Goal: Task Accomplishment & Management: Complete application form

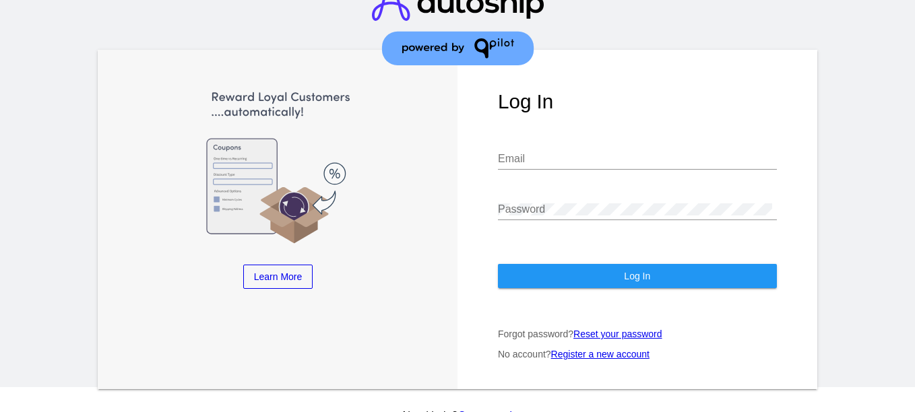
scroll to position [49, 0]
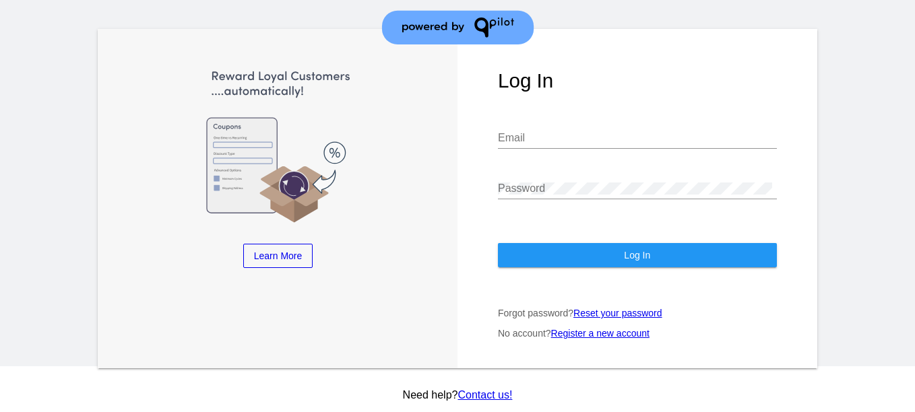
click at [574, 334] on link "Register a new account" at bounding box center [600, 333] width 98 height 11
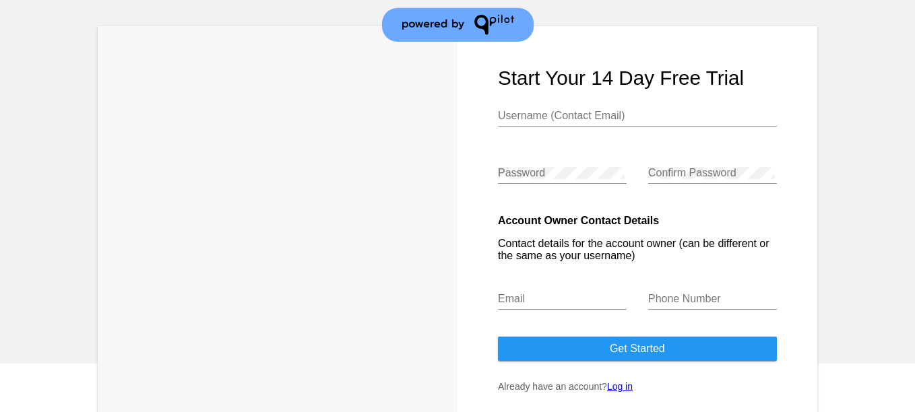
click at [545, 120] on input "Username (Contact Email)" at bounding box center [637, 116] width 279 height 12
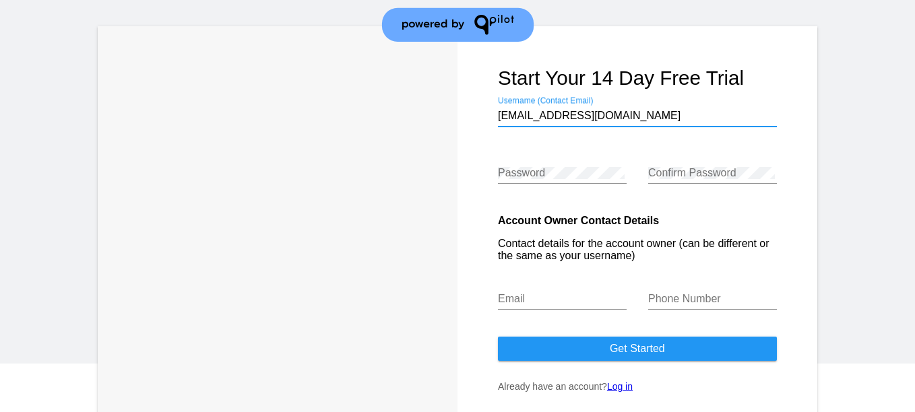
type input "[EMAIL_ADDRESS][DOMAIN_NAME]"
click at [626, 113] on input "[EMAIL_ADDRESS][DOMAIN_NAME]" at bounding box center [637, 116] width 279 height 12
click at [626, 113] on input "Username (Contact Email)" at bounding box center [637, 116] width 279 height 12
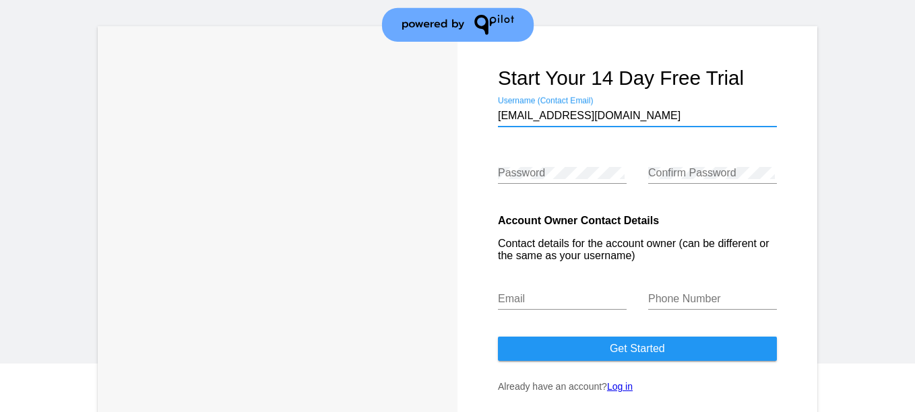
type input "[EMAIL_ADDRESS][DOMAIN_NAME]"
click at [651, 119] on input "[EMAIL_ADDRESS][DOMAIN_NAME]" at bounding box center [637, 116] width 279 height 12
click at [596, 121] on input "Username (Contact Email)" at bounding box center [637, 116] width 279 height 12
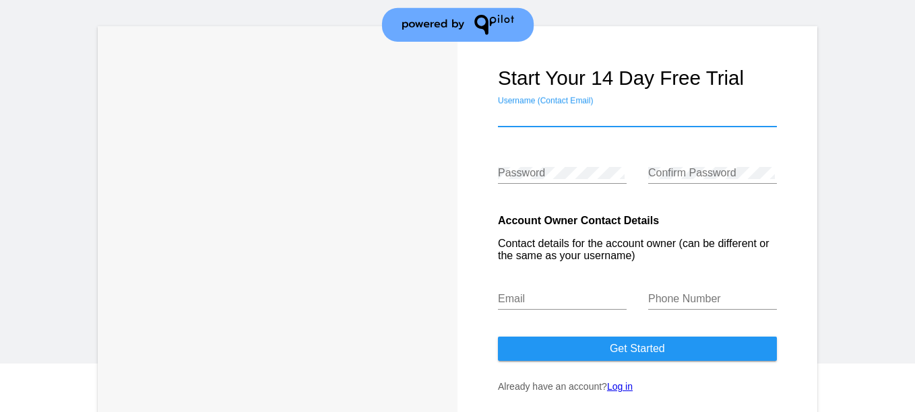
click at [596, 121] on input "Username (Contact Email)" at bounding box center [637, 116] width 279 height 12
type input "a"
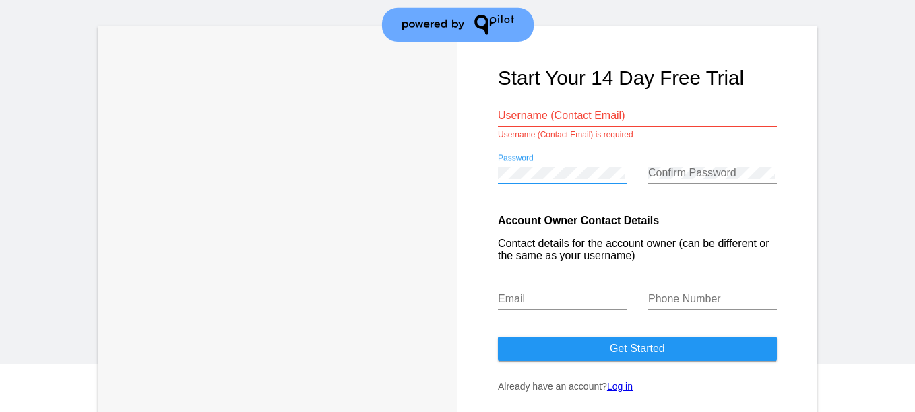
click at [550, 116] on input "Username (Contact Email)" at bounding box center [637, 116] width 279 height 12
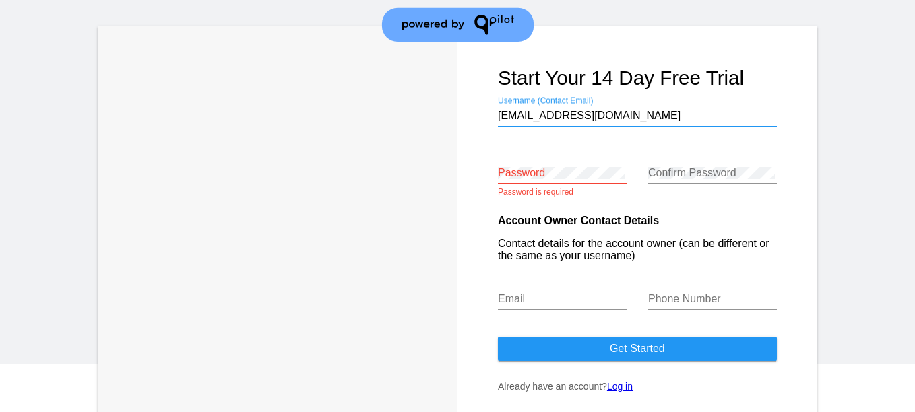
type input "[EMAIL_ADDRESS][DOMAIN_NAME]"
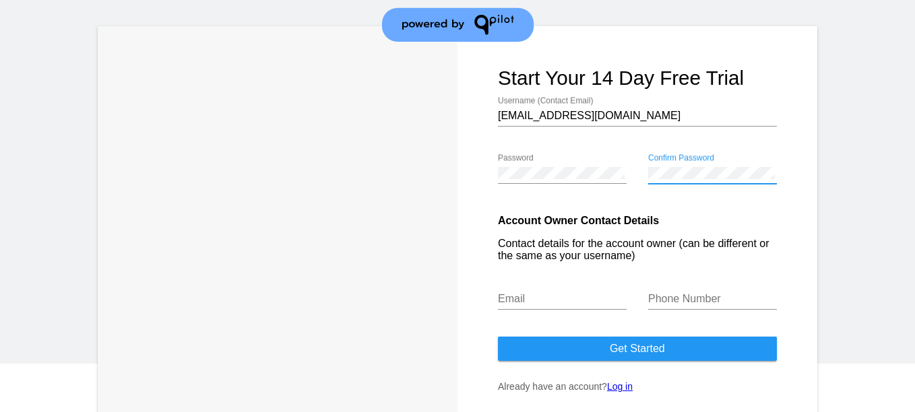
click at [568, 301] on input "Email" at bounding box center [562, 299] width 129 height 12
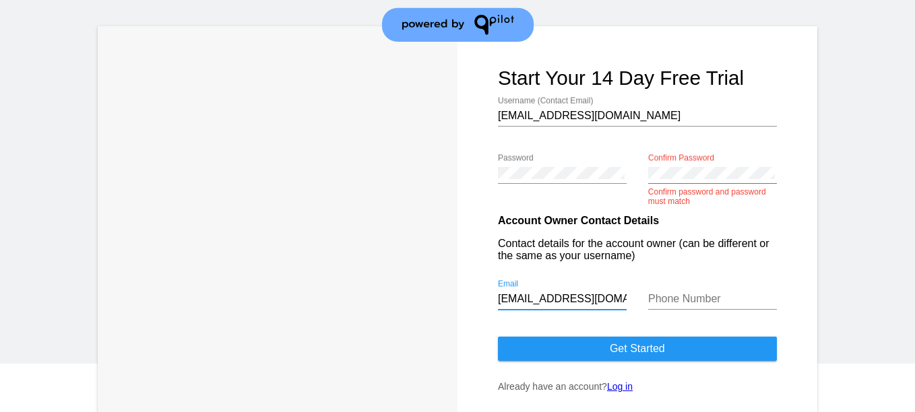
click at [577, 297] on input "[EMAIL_ADDRESS][DOMAIN_NAME]" at bounding box center [562, 299] width 129 height 12
type input "[DOMAIN_NAME]"
click at [571, 301] on input "[DOMAIN_NAME]" at bounding box center [562, 299] width 129 height 12
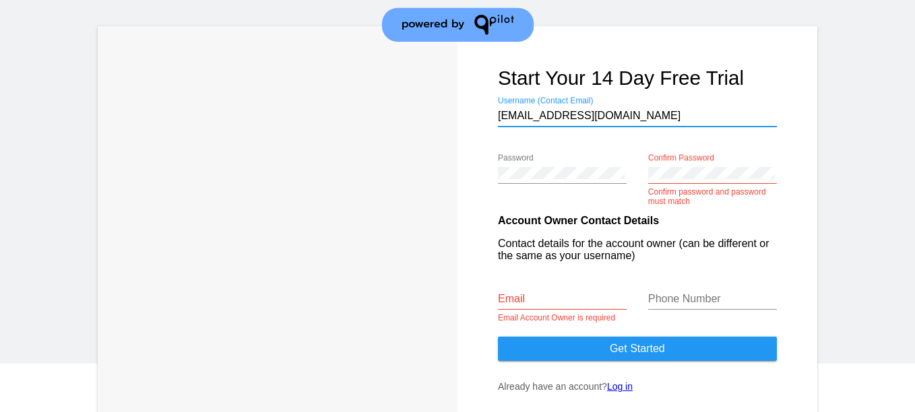
click at [565, 115] on input "[EMAIL_ADDRESS][DOMAIN_NAME]" at bounding box center [637, 116] width 279 height 12
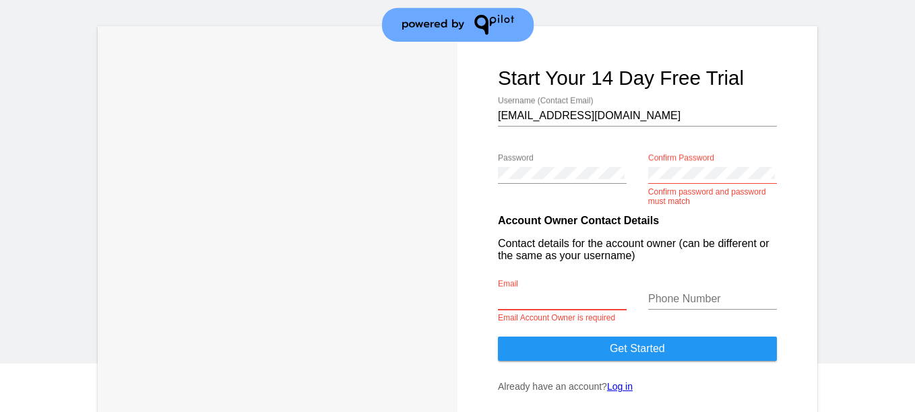
click at [570, 300] on input "Email" at bounding box center [562, 299] width 129 height 12
click at [563, 298] on input "[EMAIL_ADDRESS][DOMAIN_NAME]" at bounding box center [562, 299] width 129 height 12
type input "3@[DOMAIN_NAME]"
click at [563, 302] on input "3@[DOMAIN_NAME]" at bounding box center [562, 299] width 129 height 12
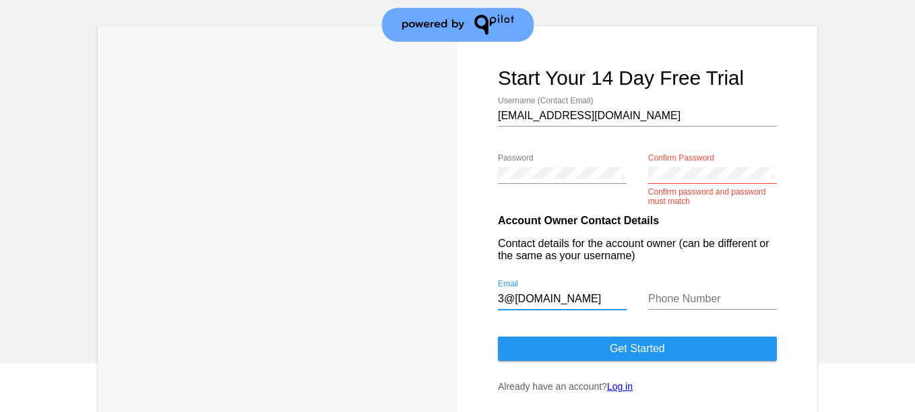
click at [563, 302] on input "3@[DOMAIN_NAME]" at bounding box center [562, 299] width 129 height 12
type input "[EMAIL_ADDRESS][DOMAIN_NAME]"
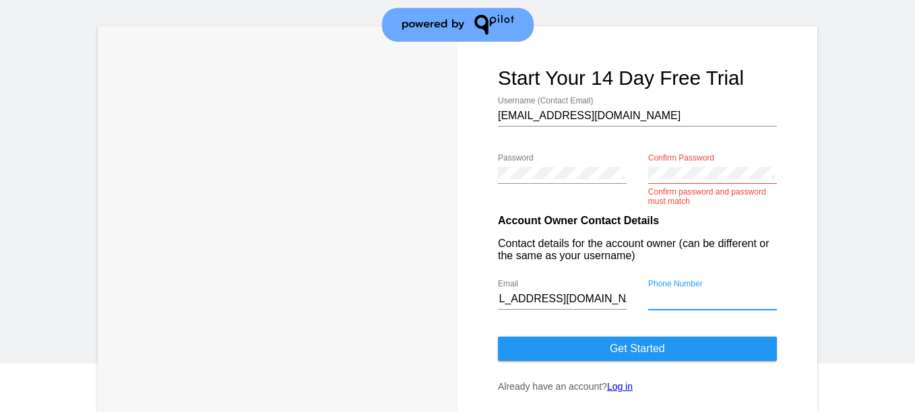
click at [679, 298] on input "Phone Number" at bounding box center [712, 299] width 129 height 12
type input "55357010"
click at [677, 346] on button "Get started" at bounding box center [637, 349] width 279 height 24
click at [657, 349] on span "Get started" at bounding box center [637, 348] width 55 height 11
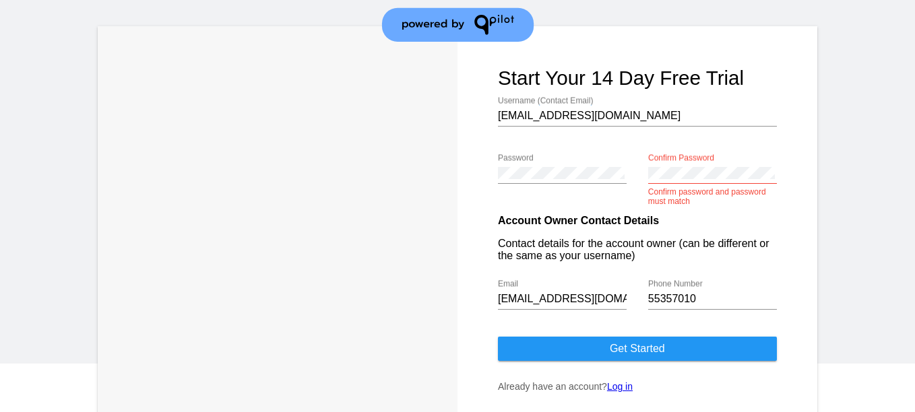
click at [652, 164] on div "Confirm Password" at bounding box center [712, 169] width 129 height 30
click at [643, 347] on span "Get started" at bounding box center [637, 348] width 55 height 11
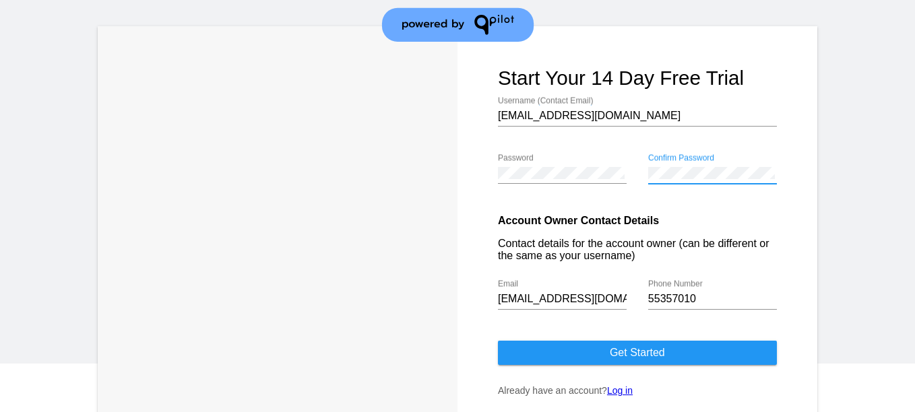
click at [622, 359] on span "Get started" at bounding box center [637, 352] width 55 height 11
click at [683, 364] on button "Get started" at bounding box center [637, 353] width 279 height 24
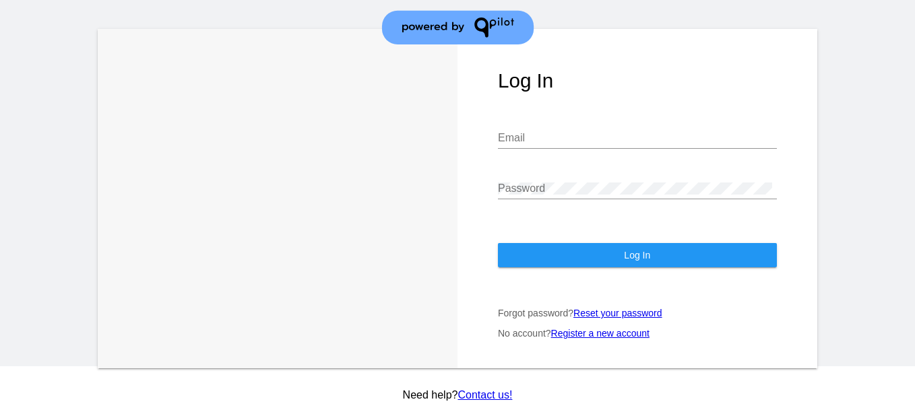
type input "[EMAIL_ADDRESS][DOMAIN_NAME]"
click at [632, 255] on span "Log In" at bounding box center [637, 255] width 26 height 11
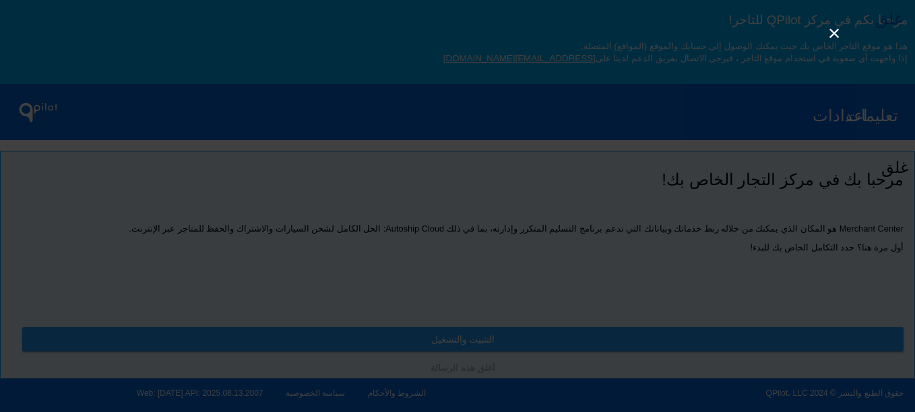
click at [840, 33] on link "×" at bounding box center [834, 33] width 16 height 16
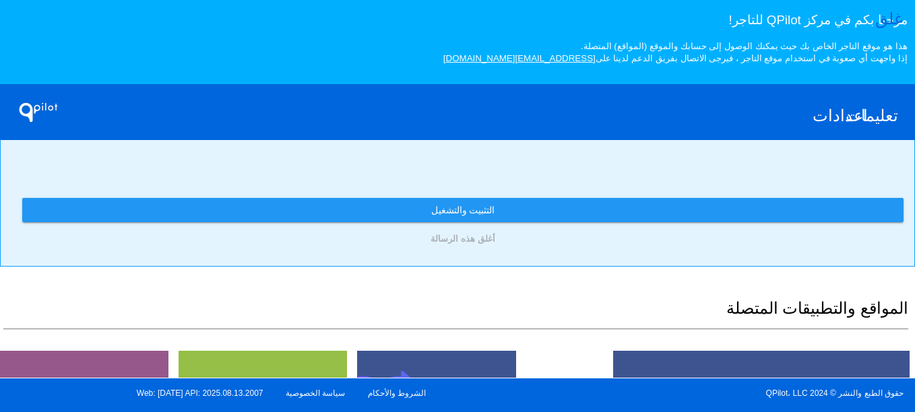
scroll to position [135, 0]
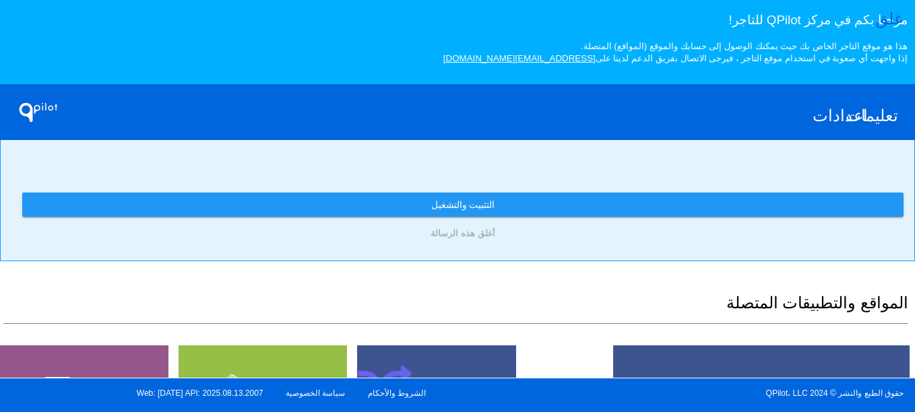
click at [564, 208] on link "التثبيت والتشغيل" at bounding box center [463, 205] width 882 height 24
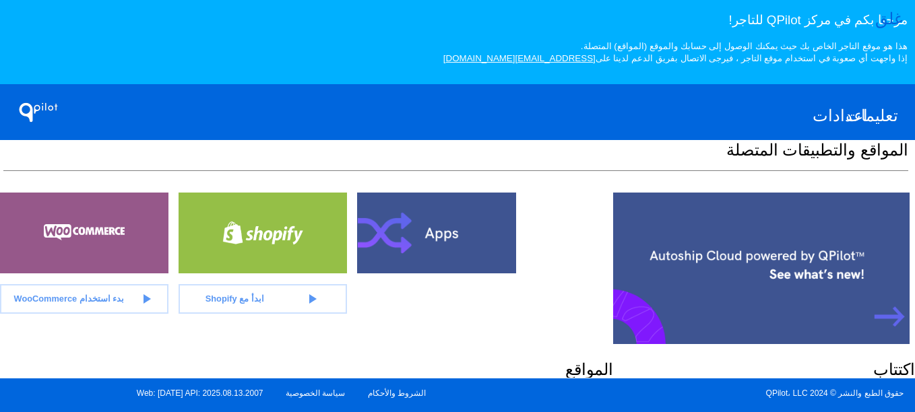
scroll to position [270, 0]
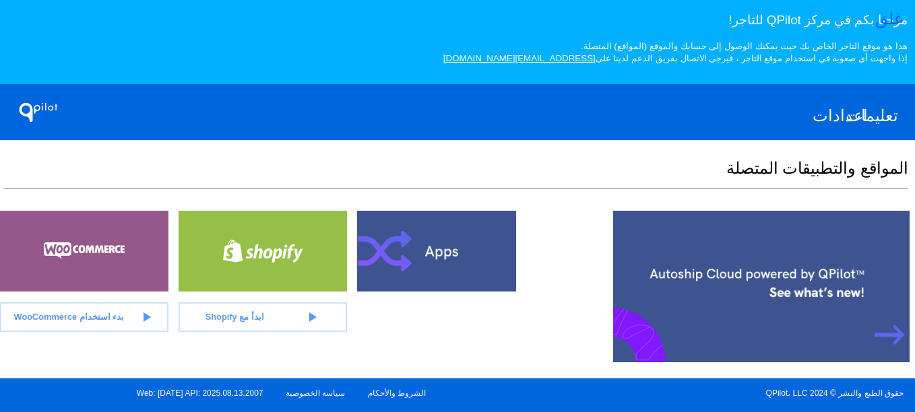
click at [109, 322] on span "بدء استخدام WooCommerce" at bounding box center [69, 317] width 111 height 10
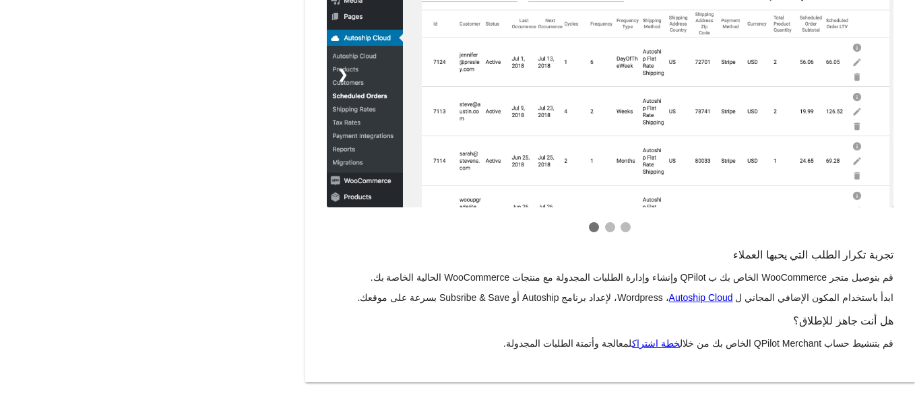
scroll to position [263, 0]
click at [710, 293] on link "Autoship Cloud" at bounding box center [701, 298] width 64 height 11
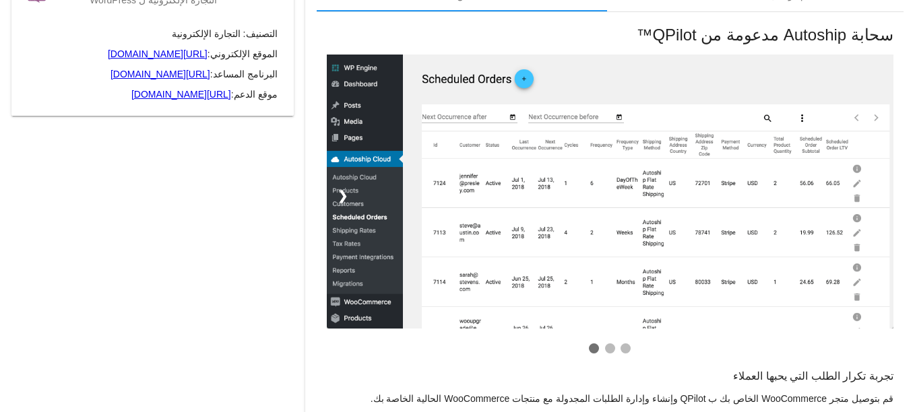
scroll to position [0, 0]
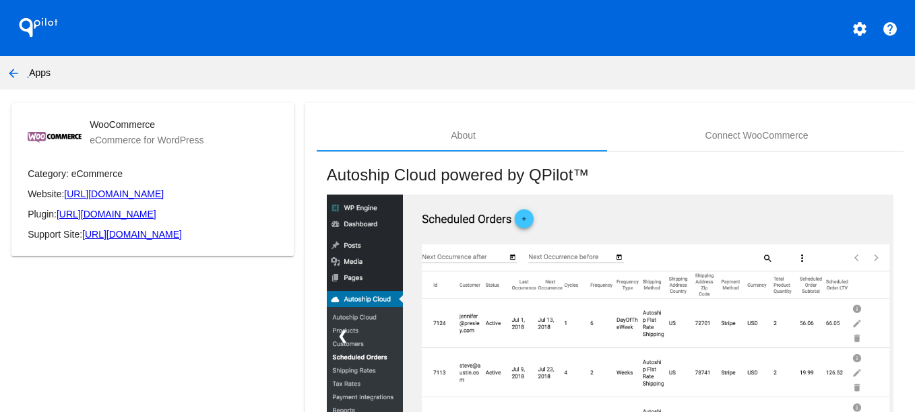
click at [852, 29] on mat-icon "settings" at bounding box center [860, 29] width 16 height 16
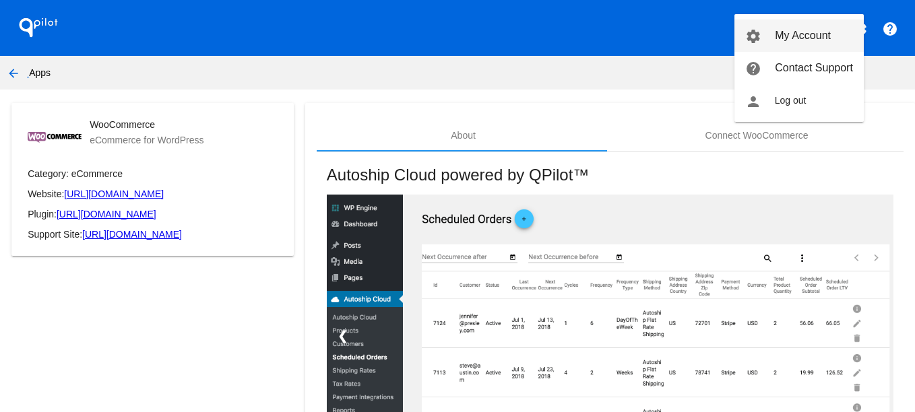
click at [822, 36] on span "My Account" at bounding box center [803, 35] width 56 height 11
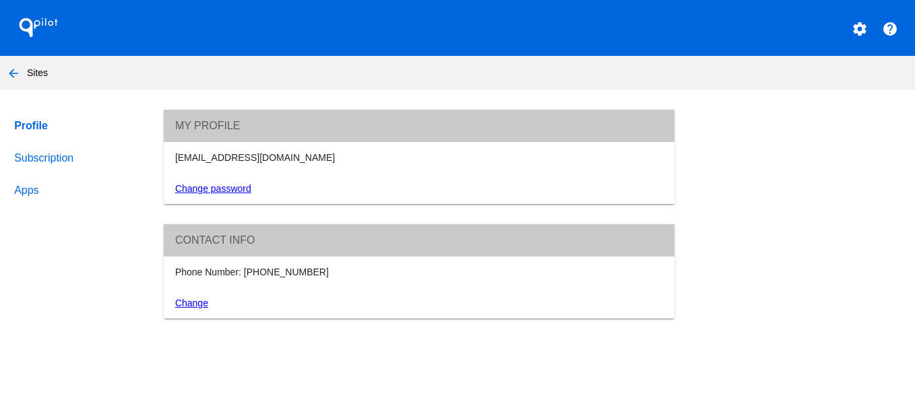
click at [51, 168] on link "Subscription" at bounding box center [75, 158] width 129 height 32
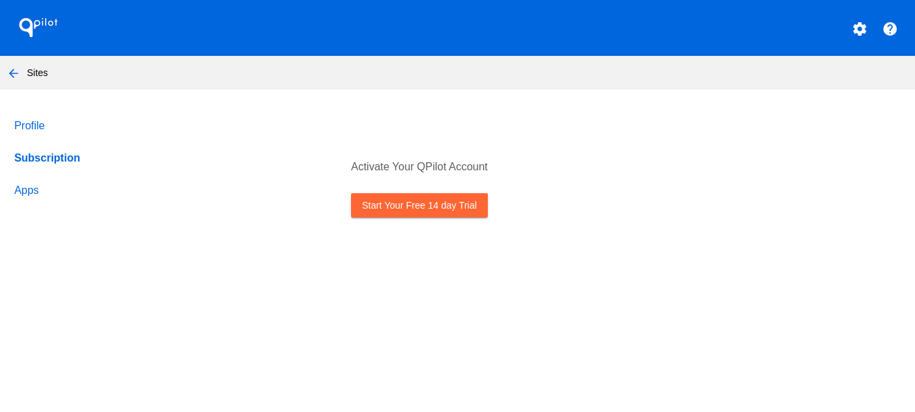
click at [36, 194] on link "Apps" at bounding box center [75, 191] width 129 height 32
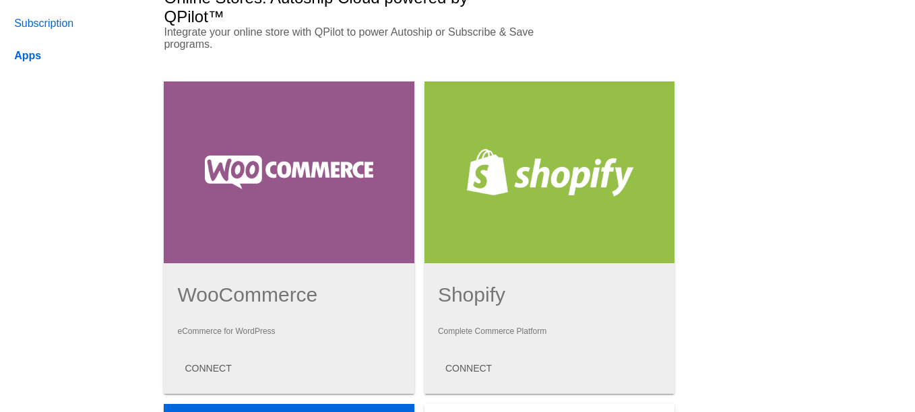
scroll to position [270, 0]
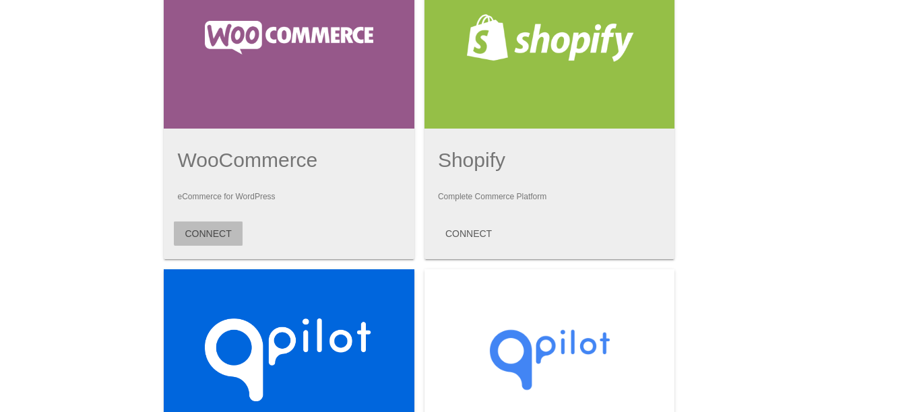
click at [214, 232] on span "CONNECT" at bounding box center [208, 233] width 47 height 11
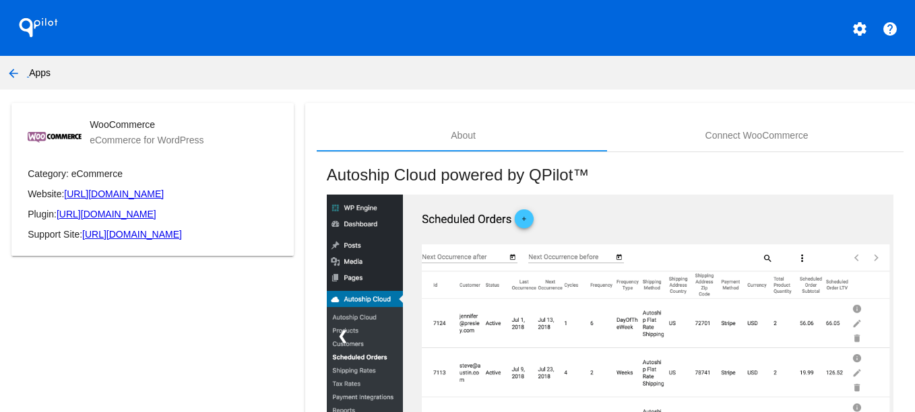
click at [750, 117] on mat-card "About Connect WooCommerce Autoship Cloud powered by QPilot™ ❮ ❯ A Repeat Order …" at bounding box center [610, 373] width 610 height 541
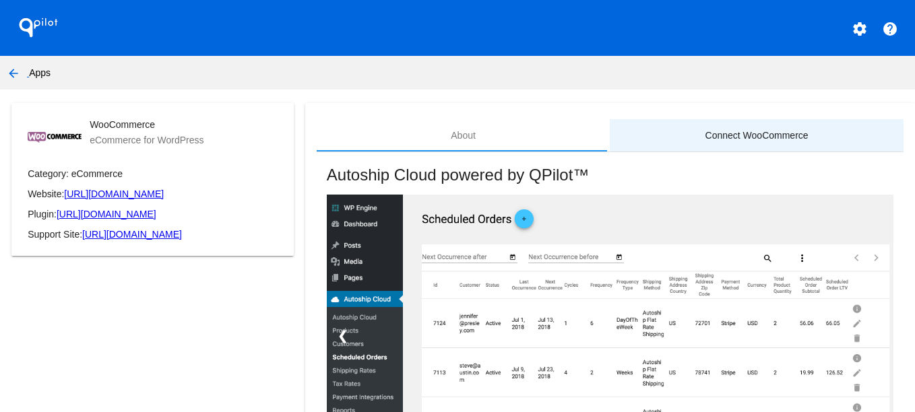
click at [752, 132] on div "Connect WooCommerce" at bounding box center [757, 135] width 103 height 11
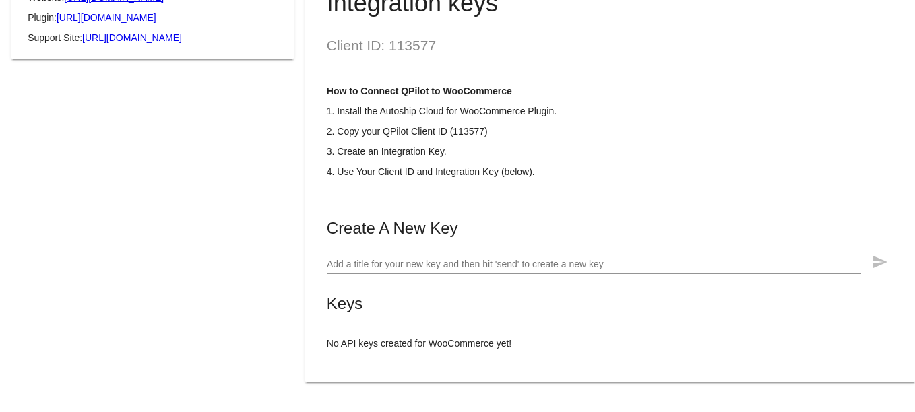
scroll to position [206, 0]
click at [576, 266] on input "Add a title for your new key and then hit 'send' to create a new key" at bounding box center [594, 264] width 534 height 11
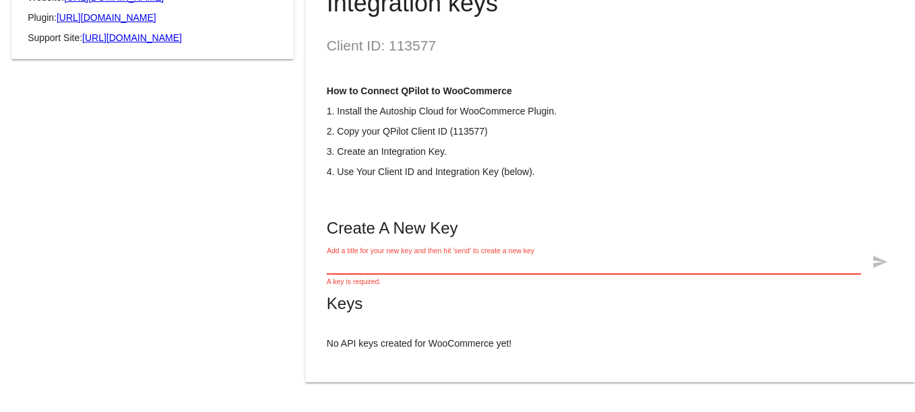
click at [570, 266] on input "Add a title for your new key and then hit 'send' to create a new key" at bounding box center [594, 264] width 534 height 11
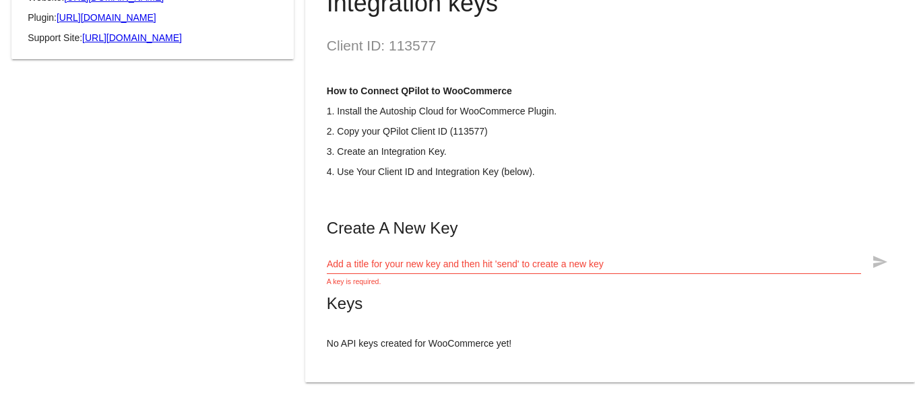
click at [409, 38] on h2 "Client ID: 113577" at bounding box center [610, 46] width 567 height 16
copy h2 "113577"
drag, startPoint x: 464, startPoint y: 255, endPoint x: 447, endPoint y: 262, distance: 19.0
click at [447, 262] on input "Add a title for your new key and then hit 'send' to create a new key" at bounding box center [594, 264] width 534 height 11
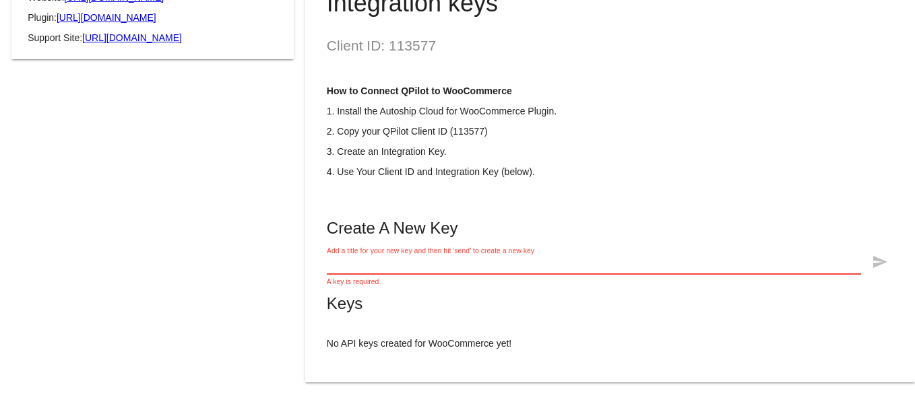
paste input "113577"
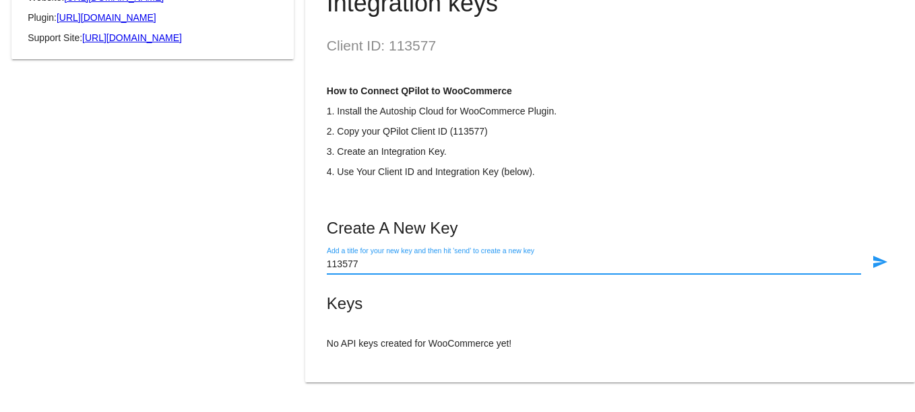
type input "113577"
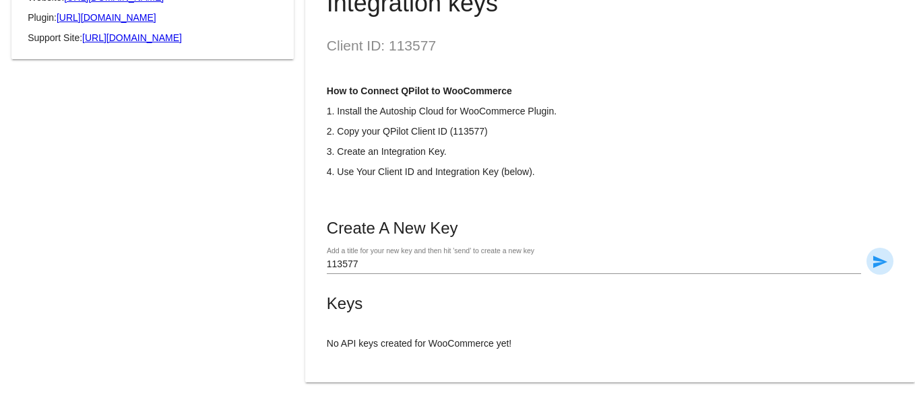
click at [872, 263] on mat-icon "send" at bounding box center [880, 262] width 16 height 16
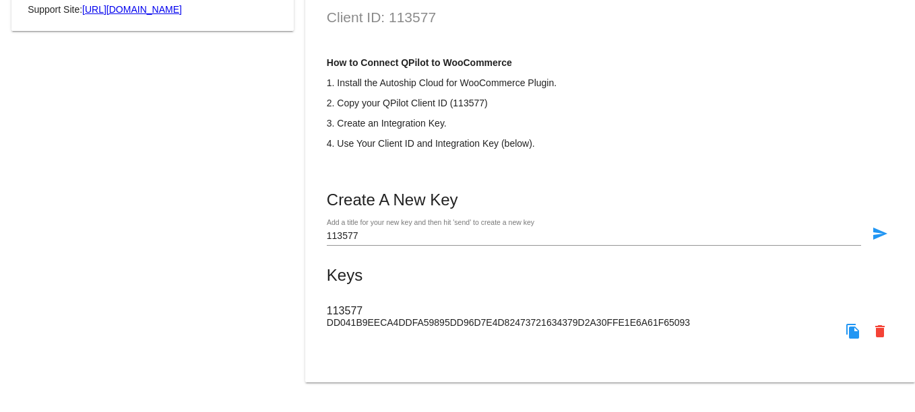
scroll to position [234, 0]
click at [845, 332] on mat-icon "file_copy" at bounding box center [853, 332] width 16 height 16
click at [355, 226] on div "113577 Add a title for your new key and then hit 'send' to create a new key" at bounding box center [594, 233] width 534 height 26
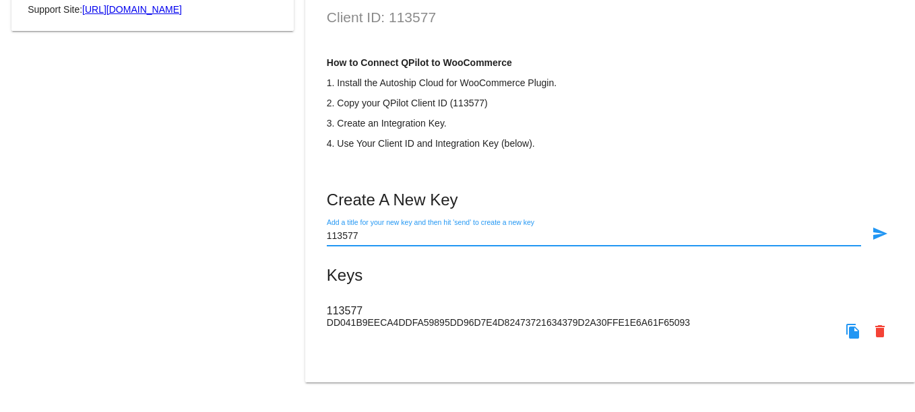
click at [354, 233] on input "113577" at bounding box center [594, 236] width 534 height 11
click at [845, 333] on mat-icon "file_copy" at bounding box center [853, 332] width 16 height 16
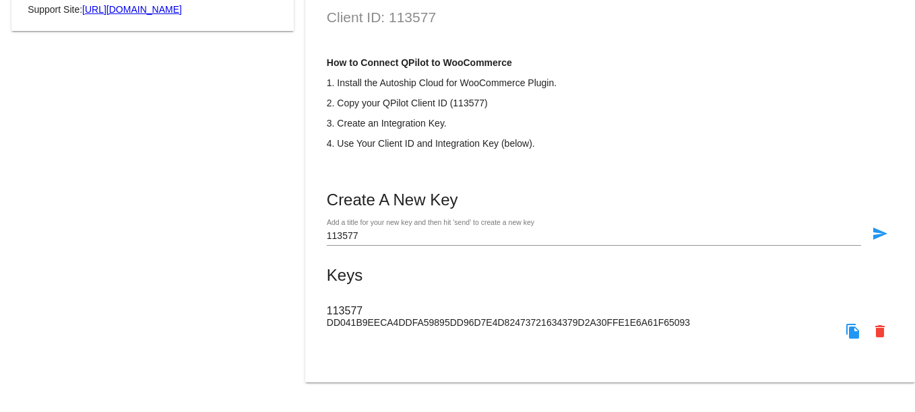
click at [347, 235] on input "113577" at bounding box center [594, 236] width 534 height 11
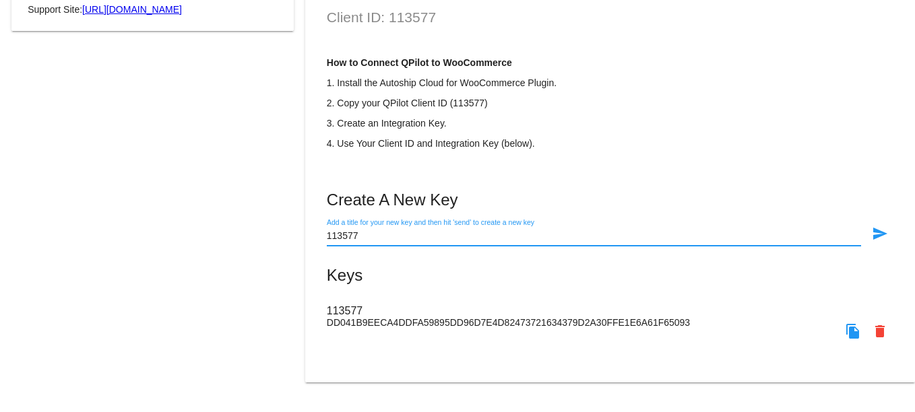
click at [347, 235] on input "113577" at bounding box center [594, 236] width 534 height 11
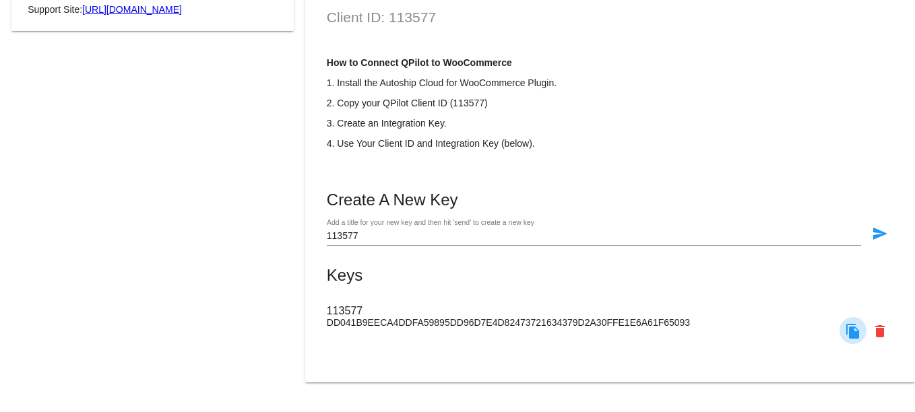
click at [845, 329] on mat-icon "file_copy" at bounding box center [853, 332] width 16 height 16
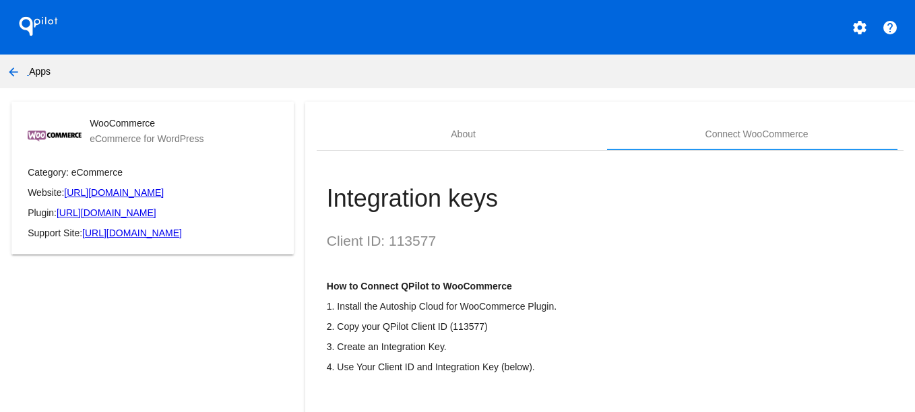
scroll to position [0, 0]
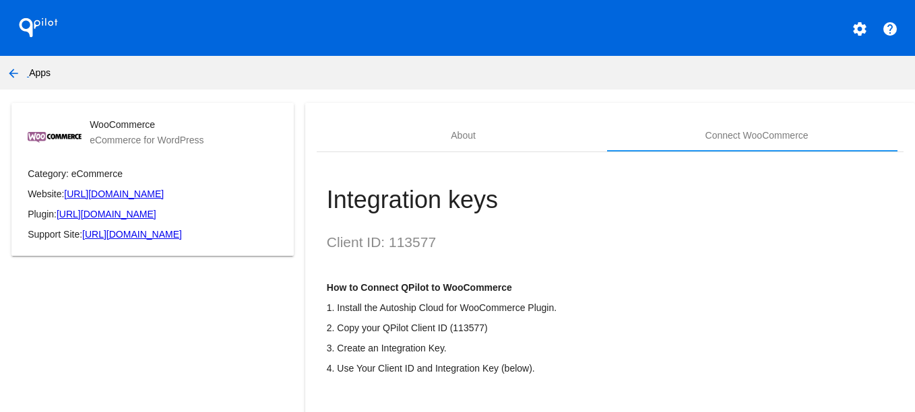
click at [256, 297] on div "WooCommerce eCommerce for WordPress Category: eCommerce Website: [URL][DOMAIN_N…" at bounding box center [152, 363] width 305 height 521
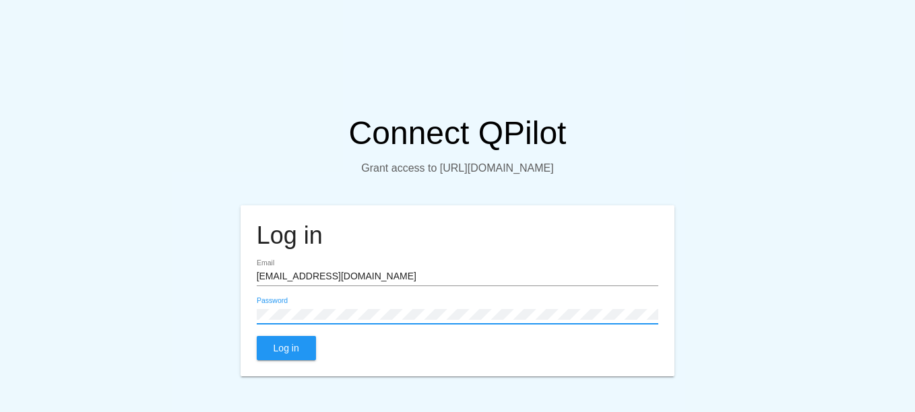
click at [301, 357] on button "Log in" at bounding box center [286, 348] width 59 height 24
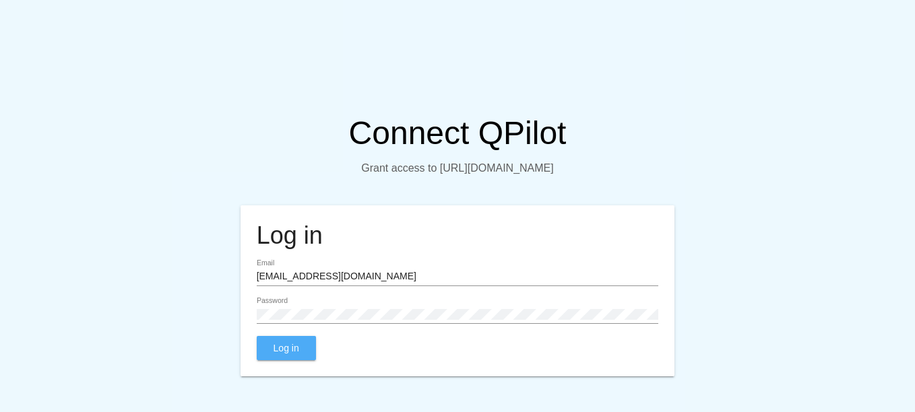
click at [302, 361] on button "Log in" at bounding box center [286, 348] width 59 height 24
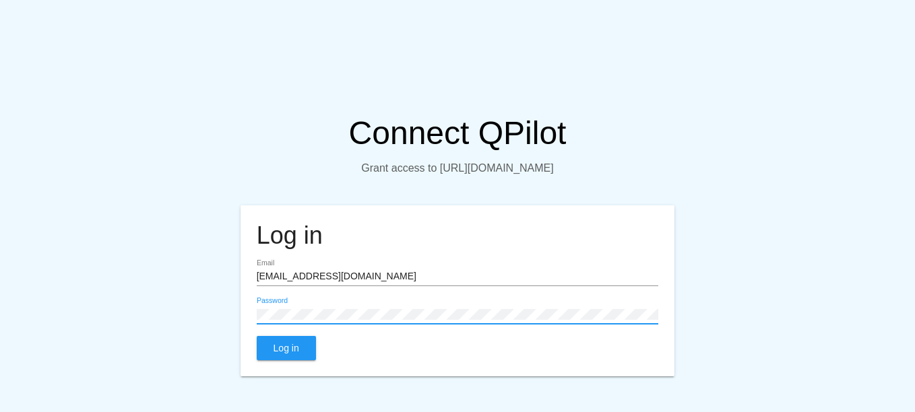
click at [302, 360] on button "Log in" at bounding box center [286, 348] width 59 height 24
click at [305, 324] on div "Password" at bounding box center [458, 311] width 402 height 26
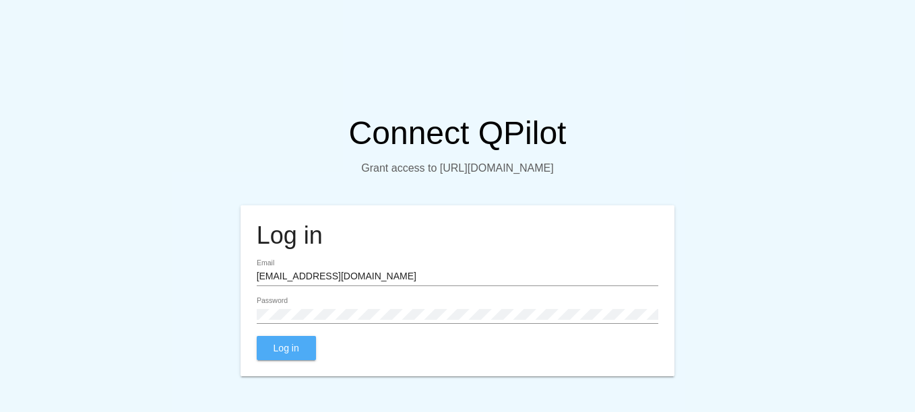
click at [305, 361] on button "Log in" at bounding box center [286, 348] width 59 height 24
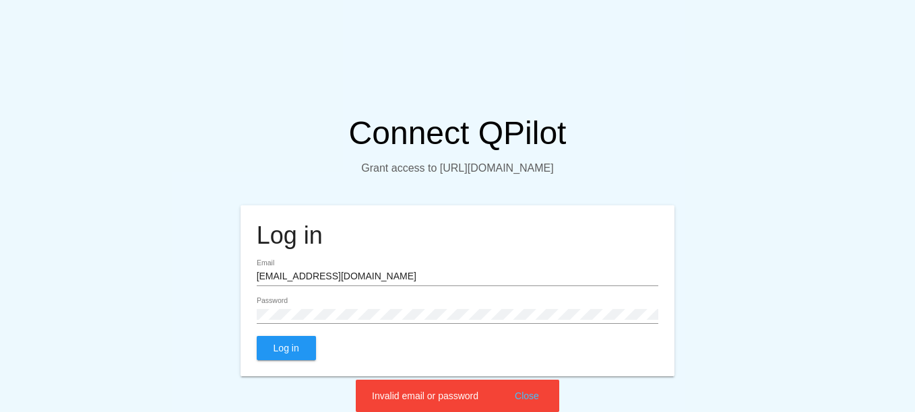
click at [525, 394] on button "Close" at bounding box center [527, 396] width 32 height 13
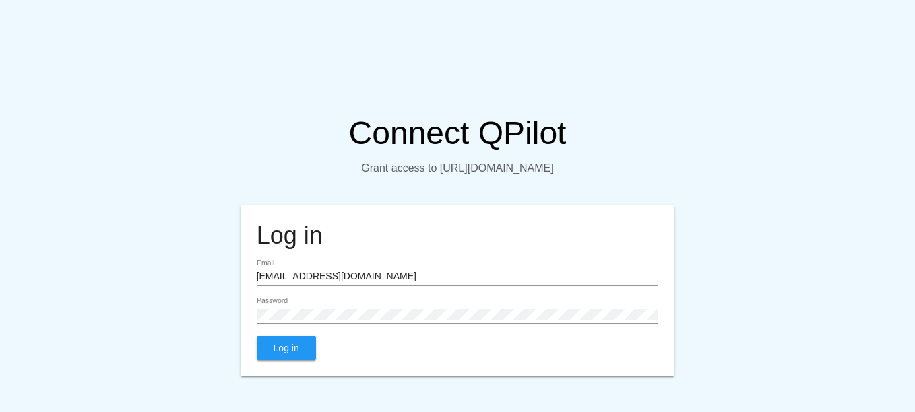
click at [356, 282] on input "[EMAIL_ADDRESS][DOMAIN_NAME]" at bounding box center [458, 277] width 402 height 11
click at [355, 282] on input "[EMAIL_ADDRESS][DOMAIN_NAME]" at bounding box center [458, 277] width 402 height 11
click at [293, 354] on span "Log in" at bounding box center [287, 348] width 26 height 11
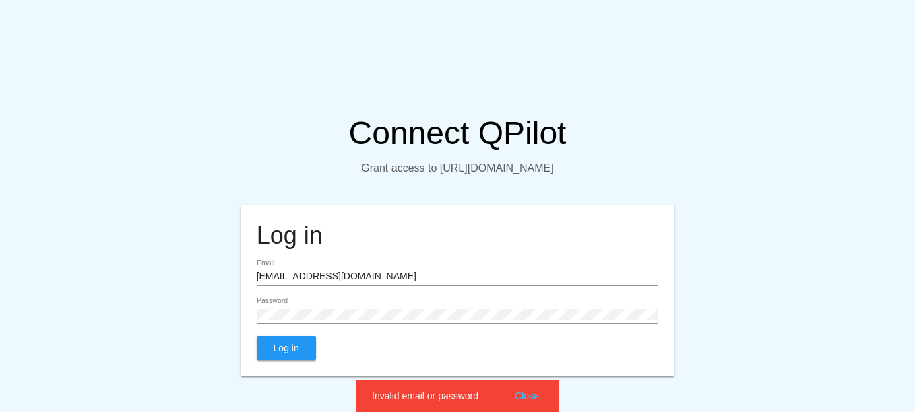
click at [311, 282] on input "[EMAIL_ADDRESS][DOMAIN_NAME]" at bounding box center [458, 277] width 402 height 11
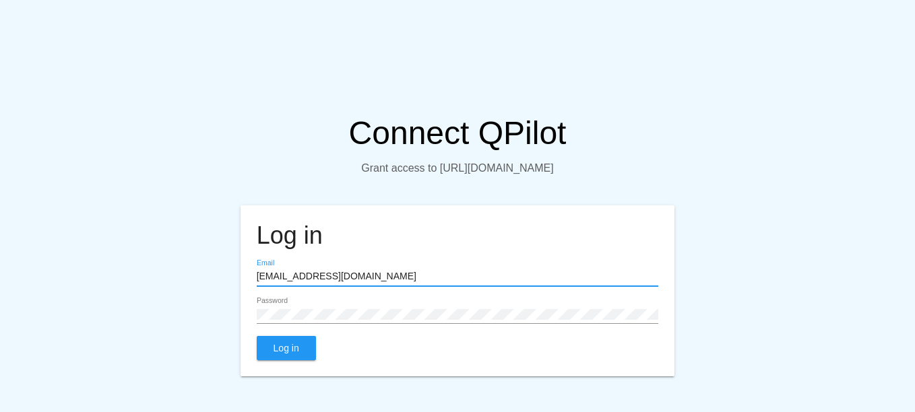
type input "[EMAIL_ADDRESS][DOMAIN_NAME]"
click at [305, 359] on button "Log in" at bounding box center [286, 348] width 59 height 24
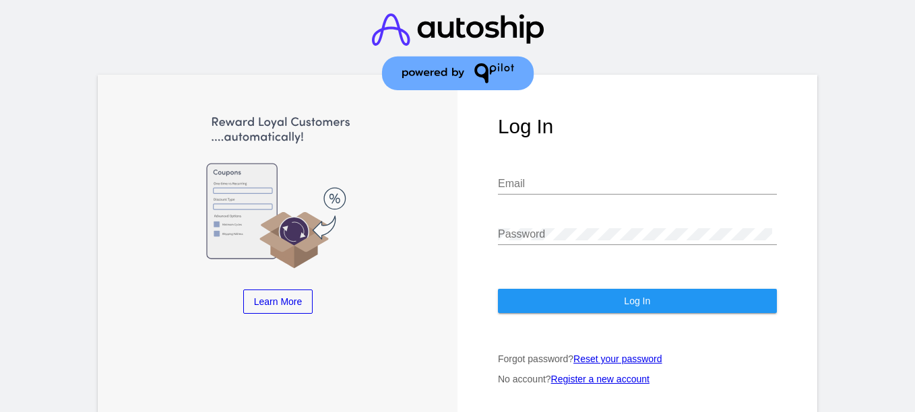
type input "[EMAIL_ADDRESS][DOMAIN_NAME]"
click at [612, 301] on button "Log In" at bounding box center [637, 301] width 279 height 24
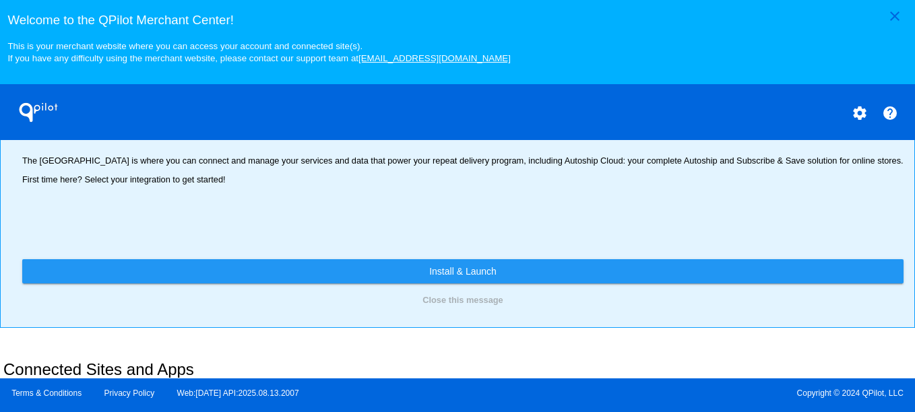
scroll to position [135, 0]
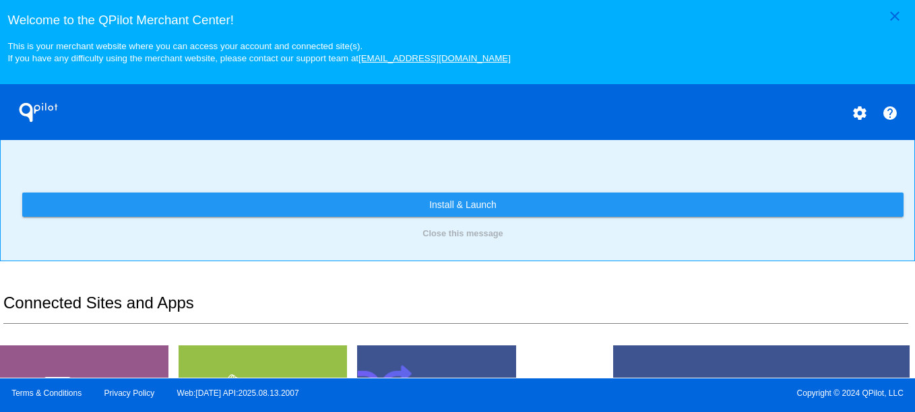
click at [871, 119] on button "settings" at bounding box center [860, 112] width 27 height 27
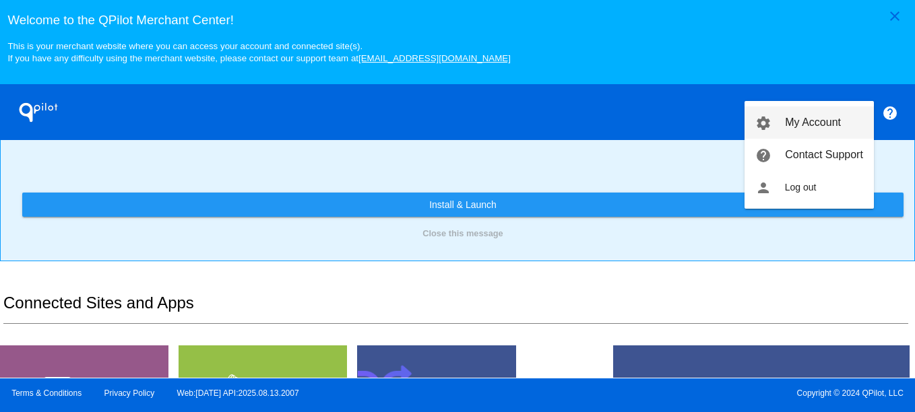
click at [849, 127] on link "settings My Account" at bounding box center [809, 122] width 129 height 32
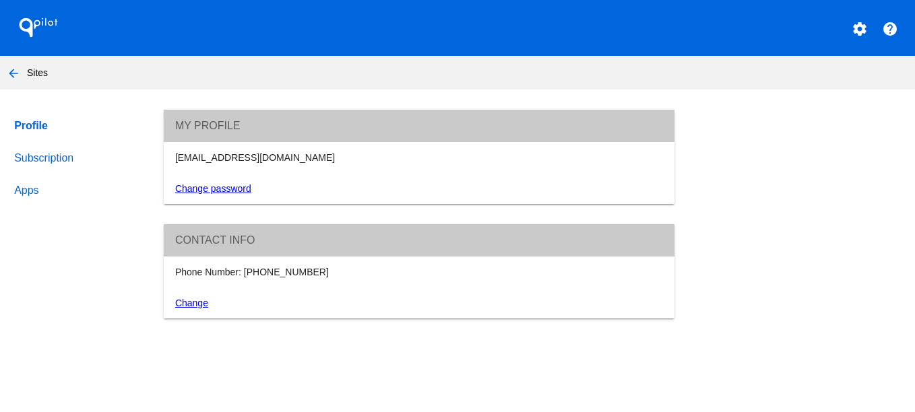
click at [259, 156] on div "[EMAIL_ADDRESS][DOMAIN_NAME]" at bounding box center [419, 157] width 504 height 11
copy article "[EMAIL_ADDRESS][DOMAIN_NAME]"
click at [208, 196] on div "Change password" at bounding box center [419, 188] width 511 height 31
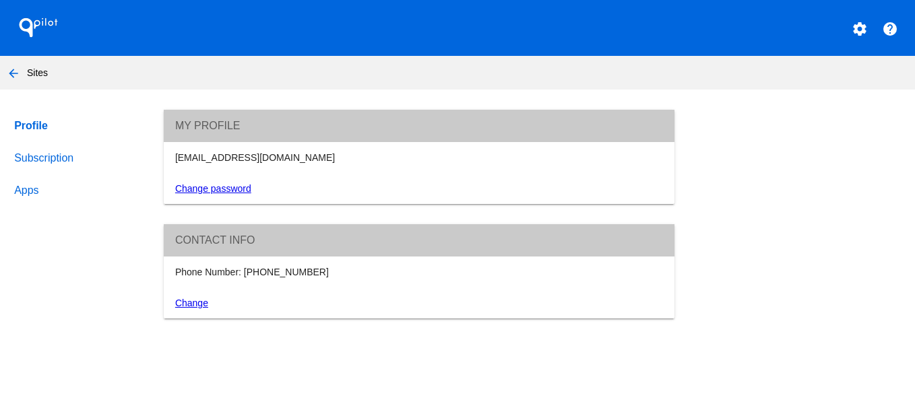
click at [209, 191] on link "Change password" at bounding box center [213, 188] width 76 height 11
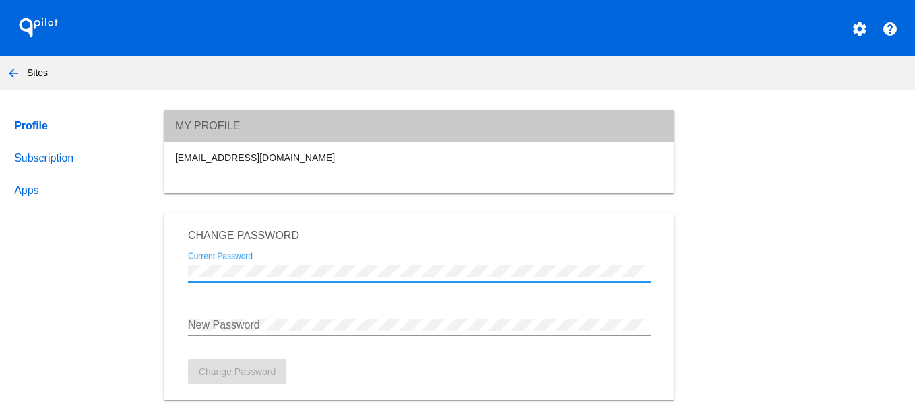
click at [257, 317] on div "New Password" at bounding box center [419, 321] width 463 height 30
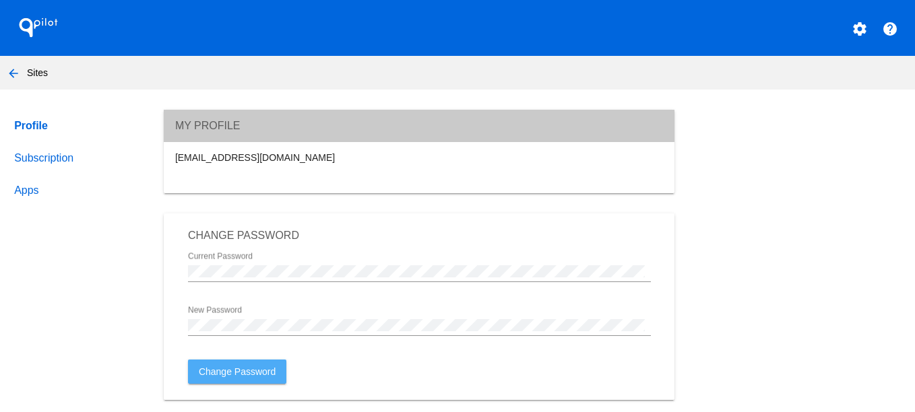
click at [243, 371] on span "Change Password" at bounding box center [237, 372] width 77 height 11
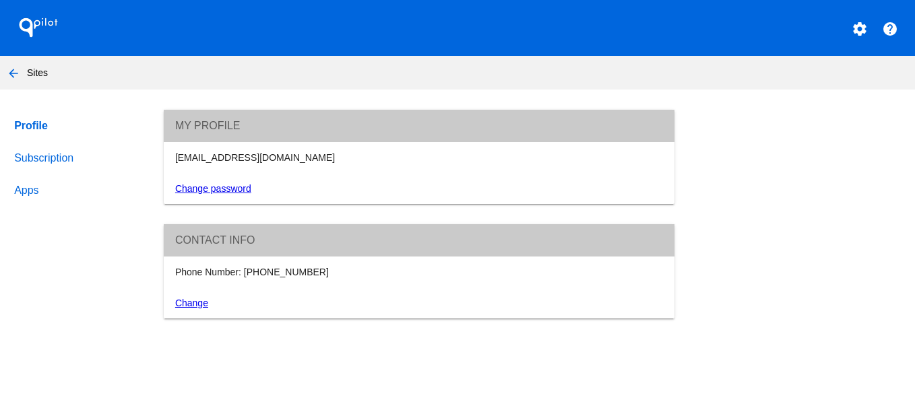
click at [74, 163] on link "Subscription" at bounding box center [75, 158] width 129 height 32
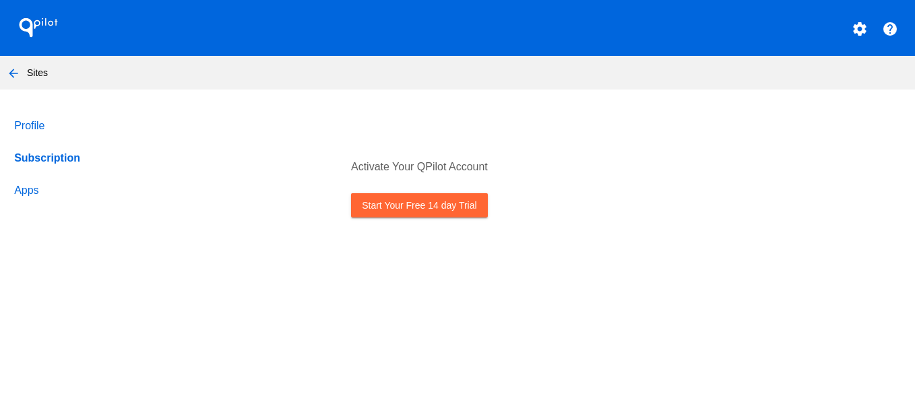
click at [389, 209] on link "Start Your Free 14 day Trial" at bounding box center [419, 205] width 136 height 24
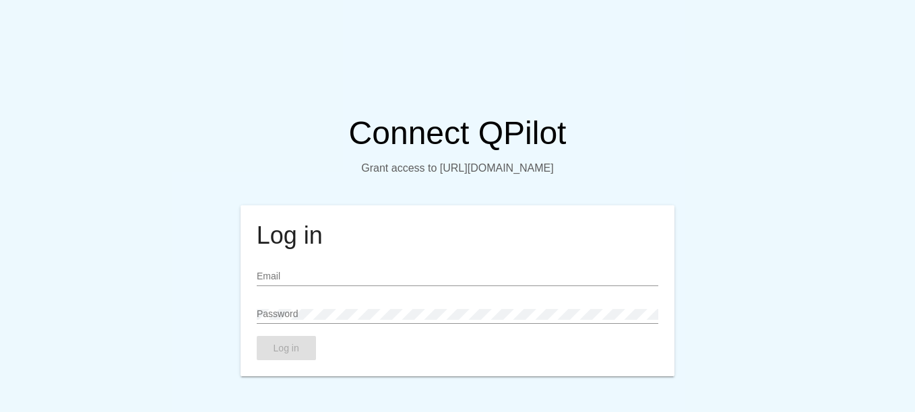
type input "[EMAIL_ADDRESS][DOMAIN_NAME]"
click at [366, 282] on input "[EMAIL_ADDRESS][DOMAIN_NAME]" at bounding box center [458, 277] width 402 height 11
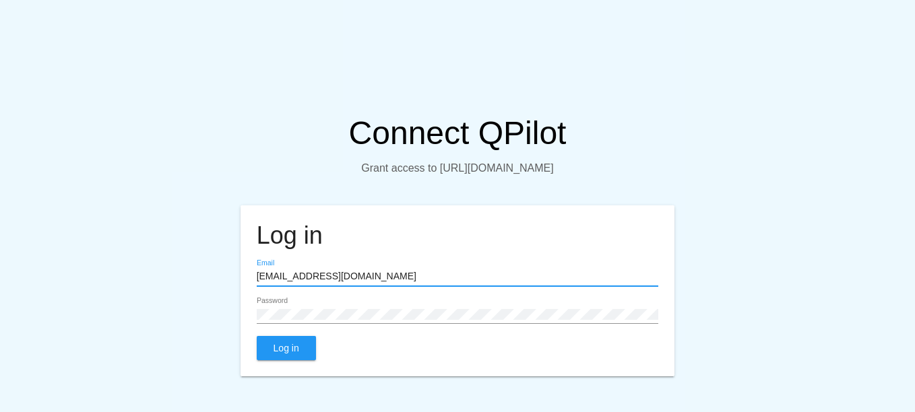
click at [366, 282] on input "[EMAIL_ADDRESS][DOMAIN_NAME]" at bounding box center [458, 277] width 402 height 11
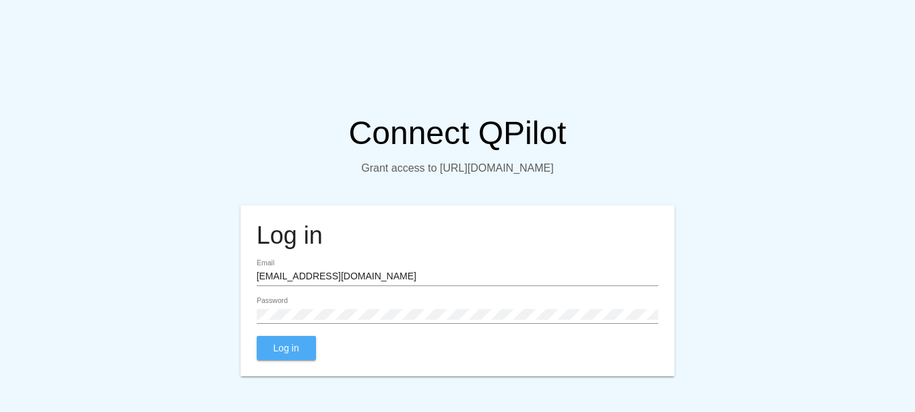
click at [279, 354] on span "Log in" at bounding box center [287, 348] width 26 height 11
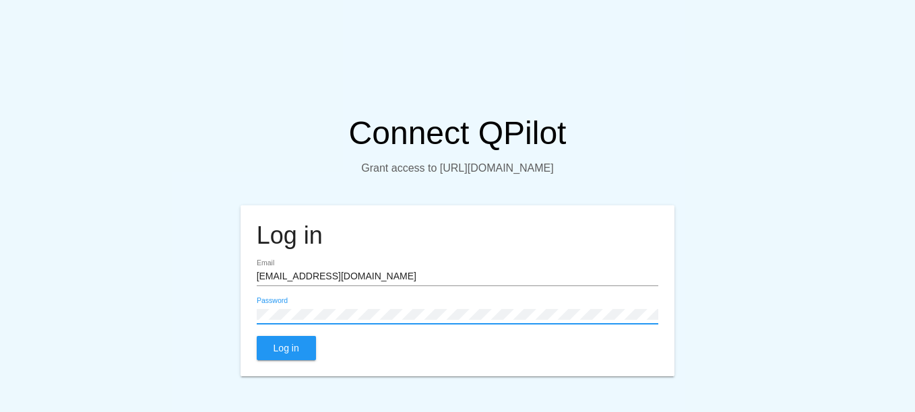
click at [294, 354] on span "Log in" at bounding box center [287, 348] width 26 height 11
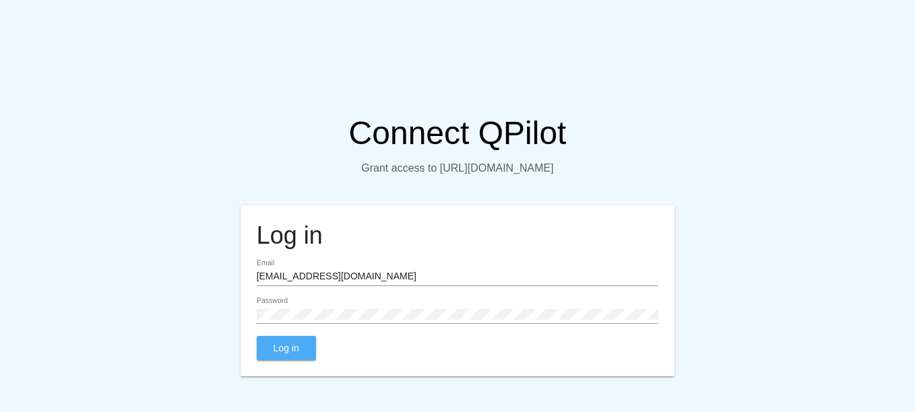
click at [288, 354] on span "Log in" at bounding box center [287, 348] width 26 height 11
click at [333, 282] on input "[EMAIL_ADDRESS][DOMAIN_NAME]" at bounding box center [458, 277] width 402 height 11
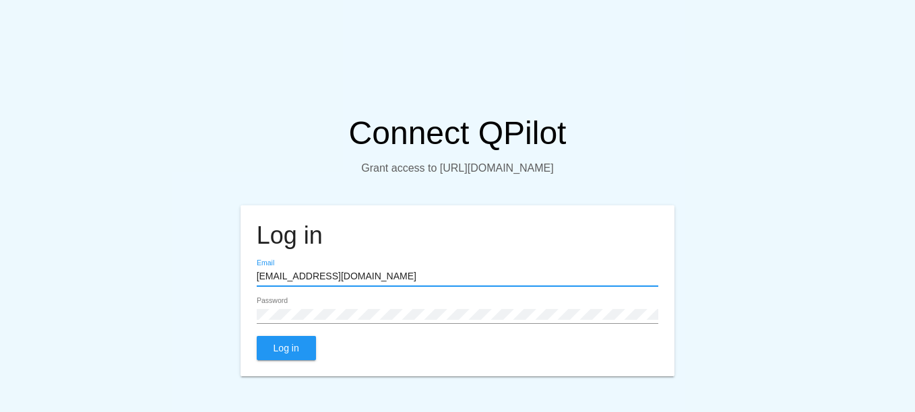
click at [333, 282] on input "[EMAIL_ADDRESS][DOMAIN_NAME]" at bounding box center [458, 277] width 402 height 11
click at [170, 277] on article "Log in ahmedalsalamah87@gmail.com Email Password Log in" at bounding box center [457, 291] width 915 height 171
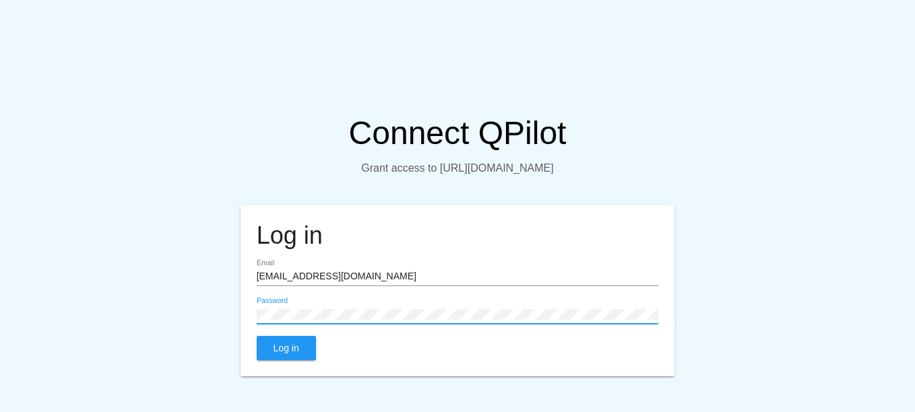
click at [284, 354] on span "Log in" at bounding box center [287, 348] width 26 height 11
